Goal: Complete application form

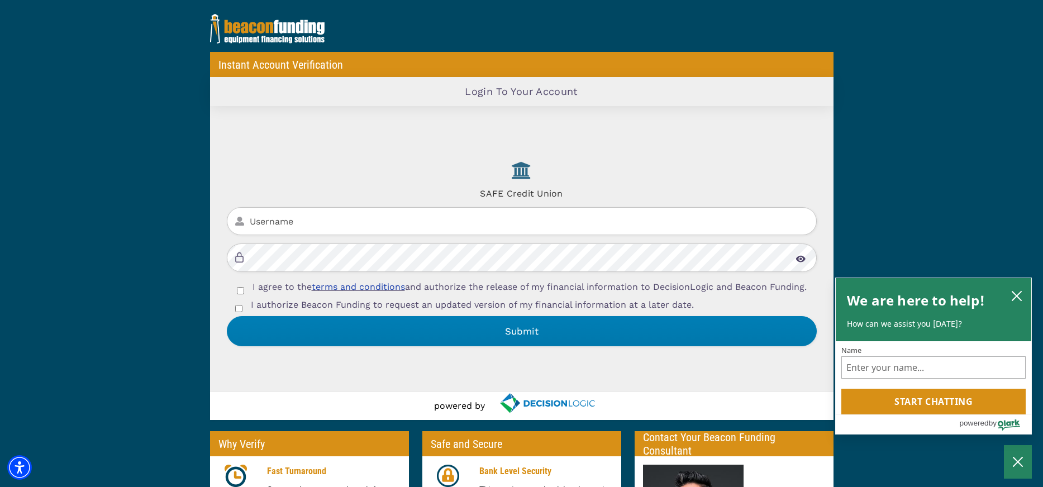
click at [313, 208] on input "Username" at bounding box center [522, 221] width 590 height 28
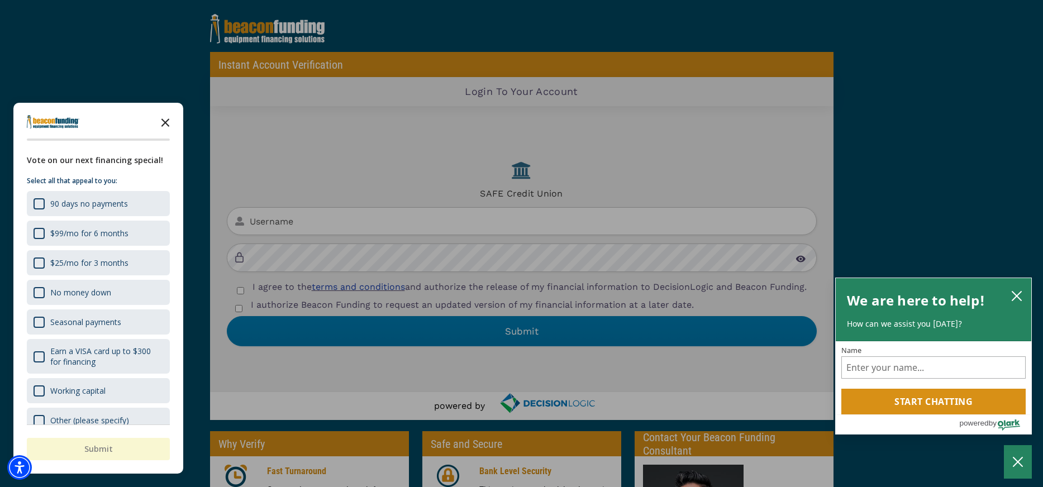
click at [168, 121] on icon "Close the survey" at bounding box center [165, 122] width 22 height 22
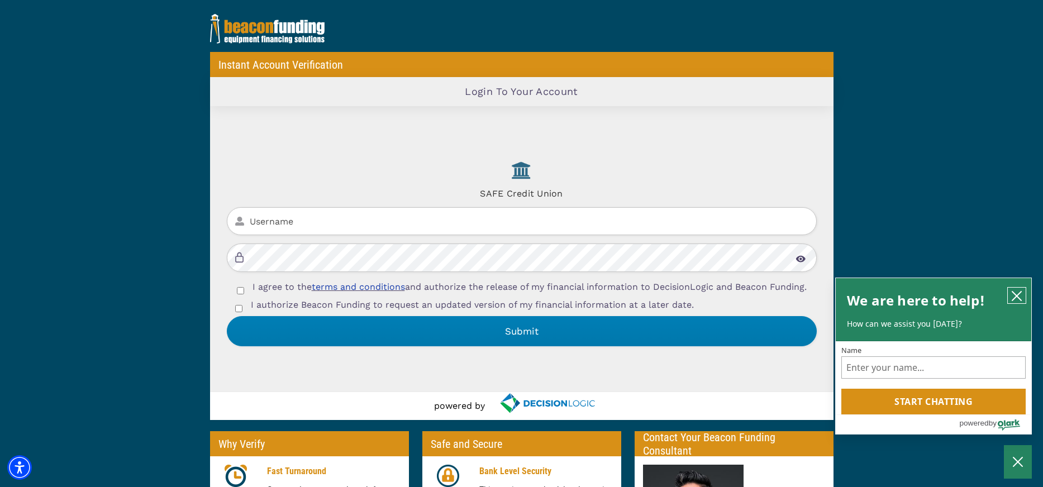
click at [1021, 297] on icon "close chatbox" at bounding box center [1016, 295] width 11 height 11
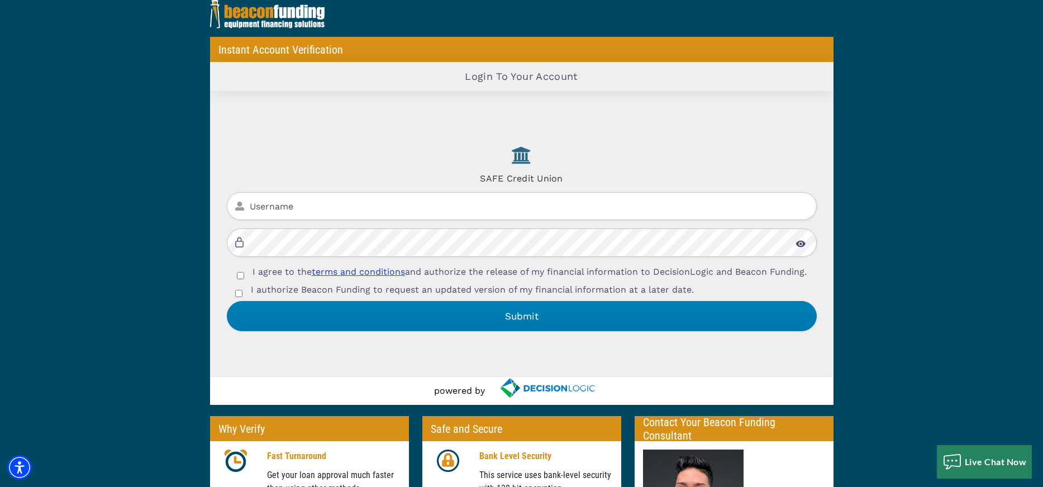
scroll to position [17, 0]
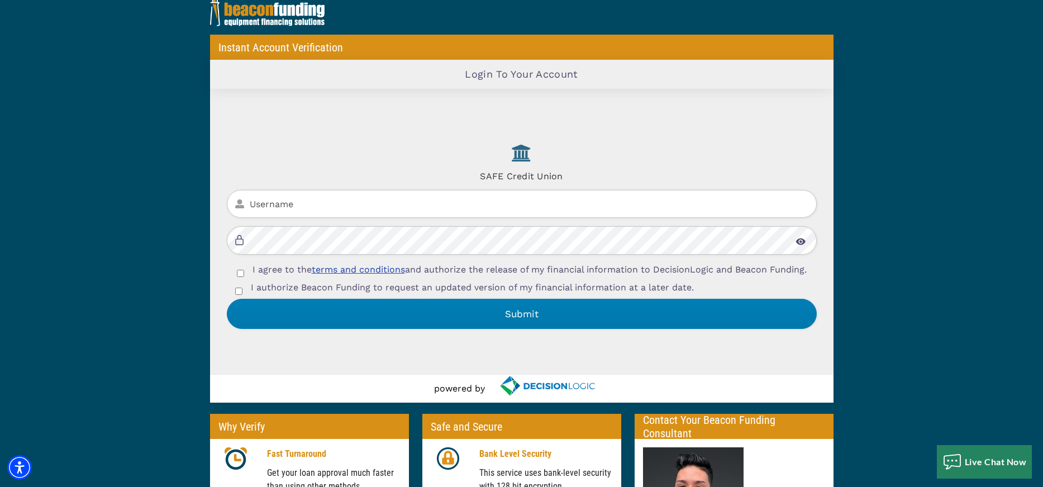
click at [339, 199] on input "Username" at bounding box center [522, 204] width 590 height 28
paste input "SPPrepair"
type input "SPPrepair"
click at [241, 274] on input "I agree to the terms and conditions and authorize the release of my financial i…" at bounding box center [240, 273] width 7 height 7
checkbox input "true"
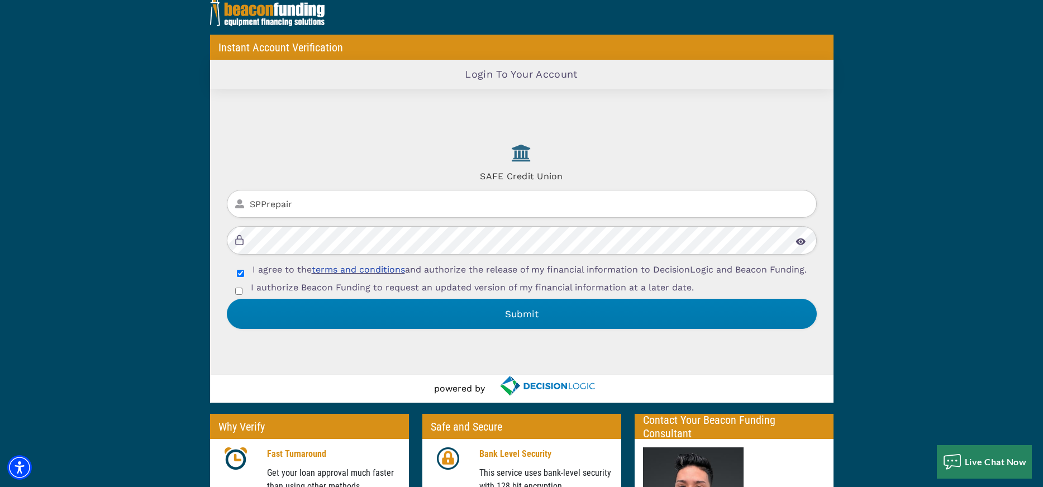
click at [239, 295] on input "I authorize Beacon Funding to request an updated version of my financial inform…" at bounding box center [238, 291] width 7 height 7
checkbox input "true"
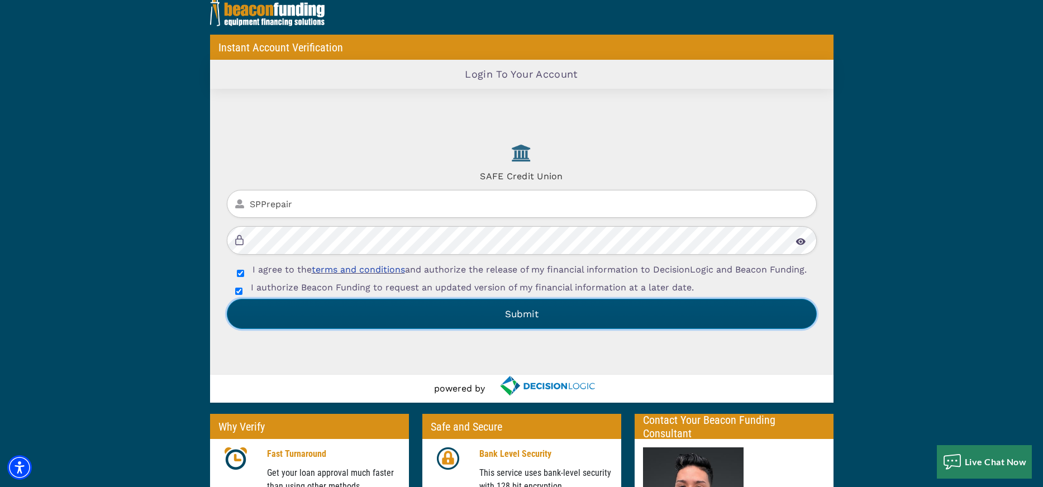
click at [298, 326] on button "Submit" at bounding box center [522, 314] width 590 height 30
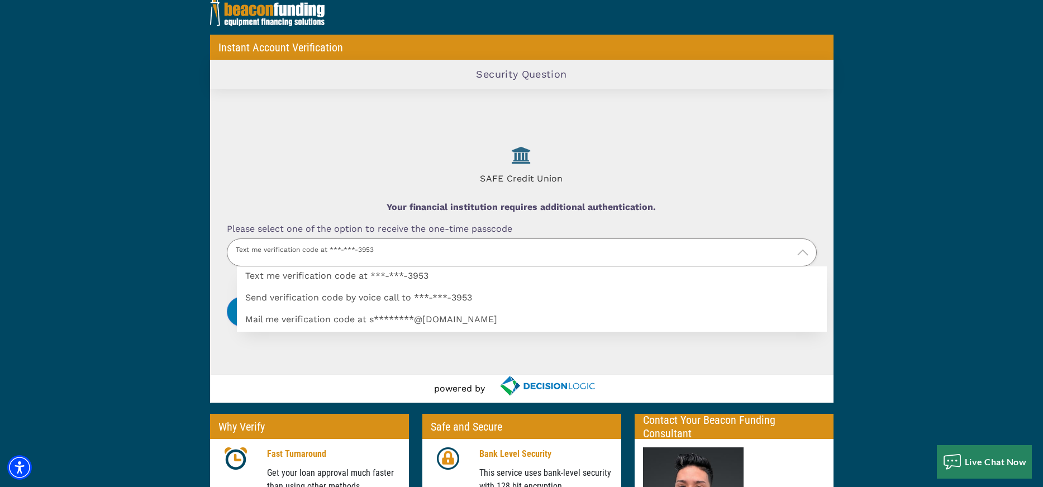
click at [397, 253] on p "Text me verification code at ***-***-3953" at bounding box center [522, 252] width 590 height 28
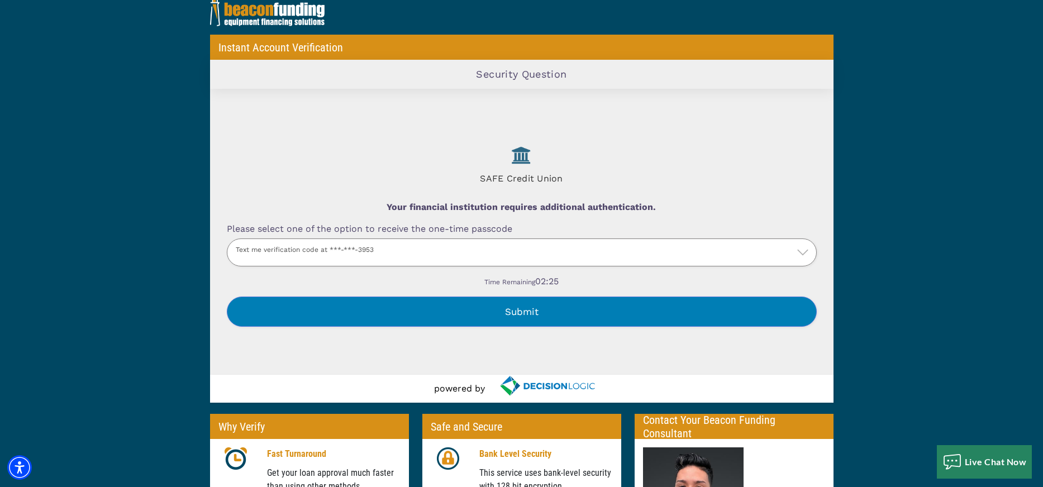
click at [397, 299] on label "Text me verification code at ***-***-3953" at bounding box center [532, 299] width 590 height 0
click at [0, 0] on input "Please select one of the option to receive the one-time passcode" at bounding box center [0, 0] width 0 height 0
click at [441, 299] on button "Submit" at bounding box center [522, 312] width 590 height 30
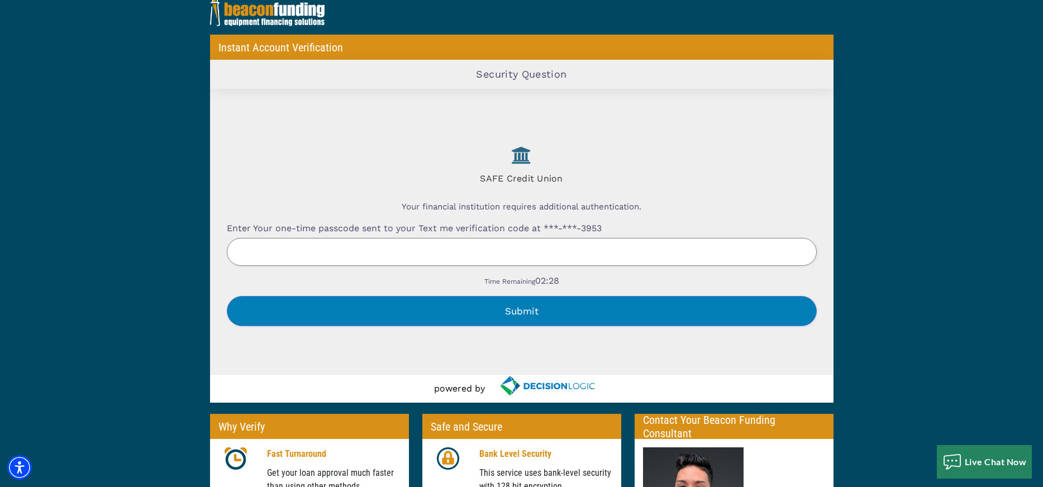
click at [489, 247] on input "Enter Your one-time passcode sent to your Text me verification code at ***-***-…" at bounding box center [522, 252] width 590 height 28
paste input "790297"
type input "790297"
click at [412, 309] on button "Submit" at bounding box center [522, 311] width 590 height 30
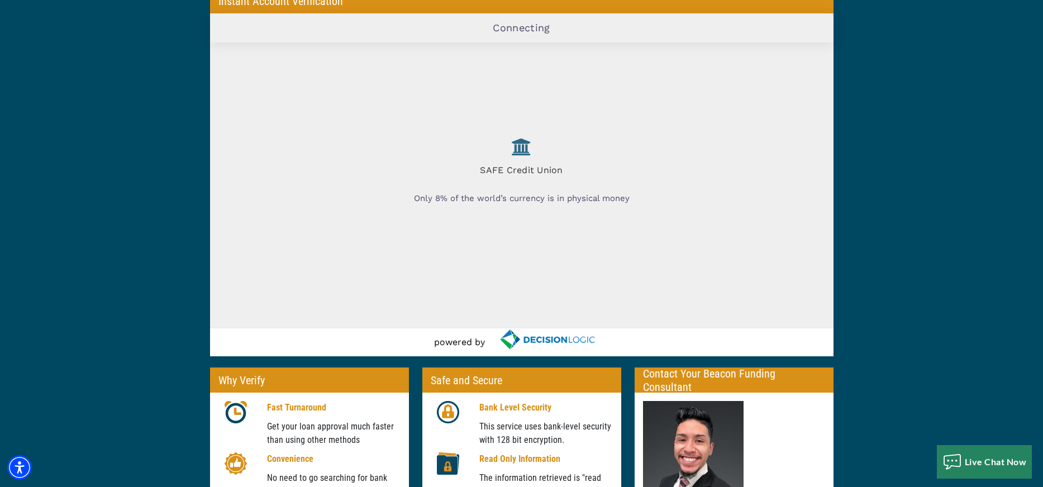
scroll to position [0, 0]
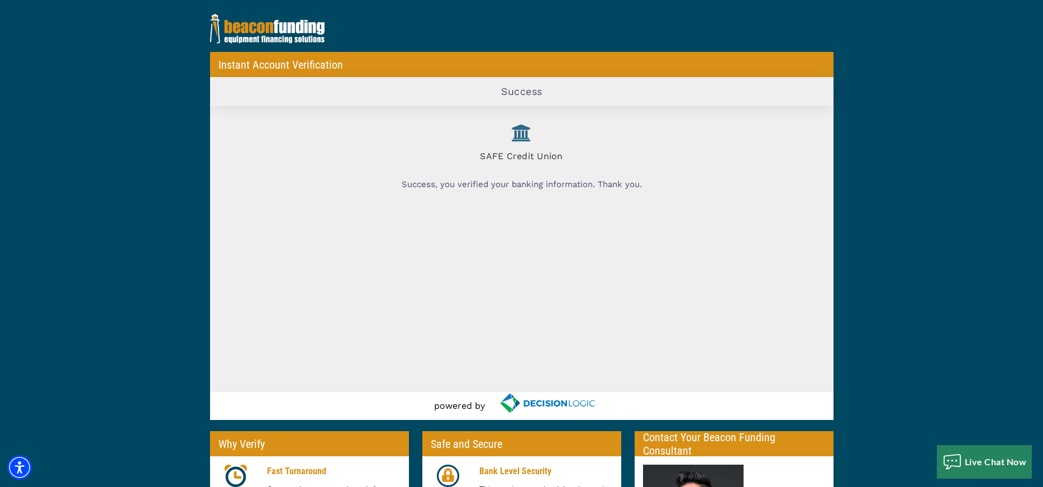
click at [658, 208] on div "SAFE Credit Union Success, you verified your banking information. Thank you." at bounding box center [521, 249] width 623 height 286
